Goal: Register for event/course

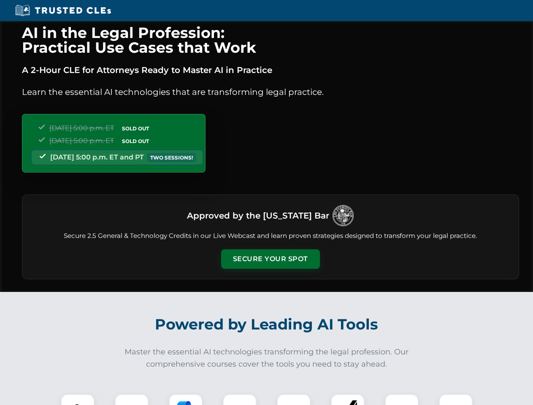
click at [270, 259] on button "Secure Your Spot" at bounding box center [270, 259] width 99 height 19
click at [78, 400] on img at bounding box center [77, 411] width 24 height 24
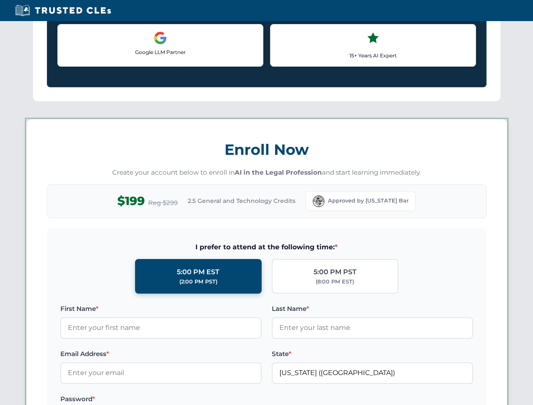
click at [186, 400] on label "Password *" at bounding box center [160, 400] width 201 height 10
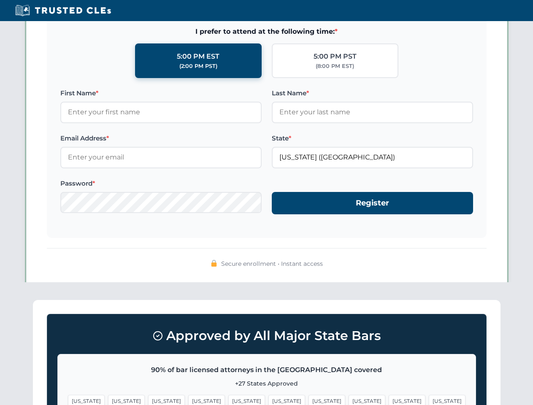
click at [389, 400] on span "[US_STATE]" at bounding box center [407, 401] width 37 height 12
